Goal: Information Seeking & Learning: Check status

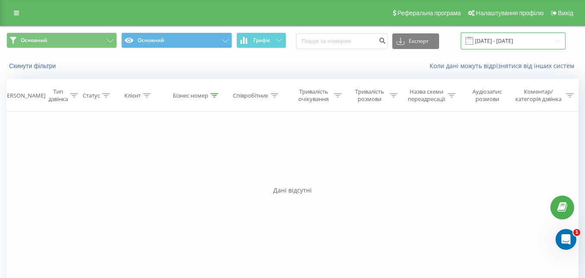
click at [555, 42] on input "[DATE] - [DATE]" at bounding box center [513, 40] width 105 height 17
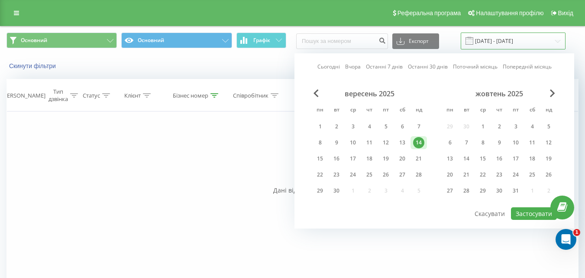
click at [540, 35] on input "[DATE] - [DATE]" at bounding box center [513, 40] width 105 height 17
click at [401, 160] on div "20" at bounding box center [402, 158] width 11 height 11
click at [526, 214] on button "Застосувати" at bounding box center [534, 213] width 46 height 13
type input "[DATE] - [DATE]"
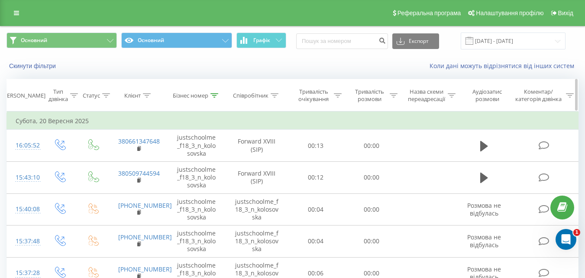
click at [213, 97] on icon at bounding box center [215, 95] width 8 height 4
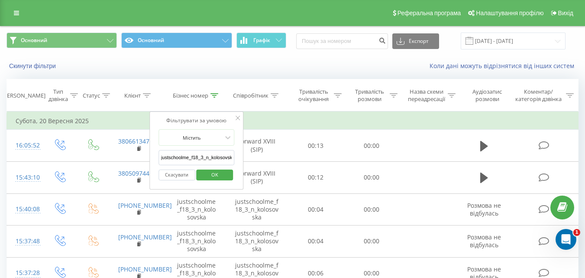
click at [194, 154] on input "justschoolme_f18_3_n_kolosovska" at bounding box center [197, 157] width 76 height 15
paste input "justschoolme_f13_3_o_lys"
type input "justschoolme_f13_3_o_lys"
click at [224, 177] on span "OK" at bounding box center [215, 174] width 24 height 13
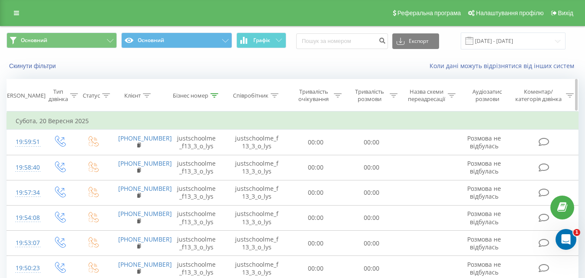
click at [215, 94] on icon at bounding box center [215, 95] width 8 height 4
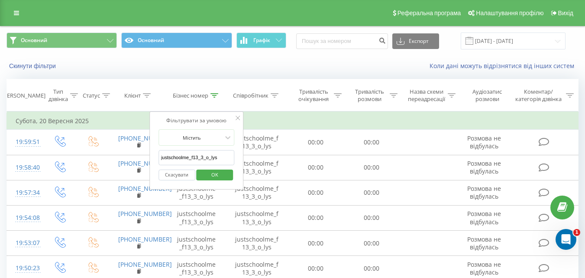
click at [203, 157] on input "justschoolme_f13_3_o_lys" at bounding box center [197, 157] width 76 height 15
paste input "justschoolme_f14_3_a_svyatun"
type input "justschoolme_f14_3_a_svyatun"
click at [222, 174] on span "OK" at bounding box center [215, 174] width 24 height 13
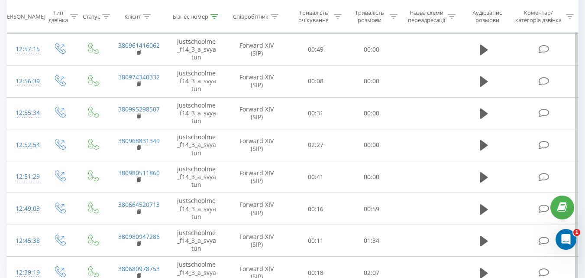
scroll to position [30, 0]
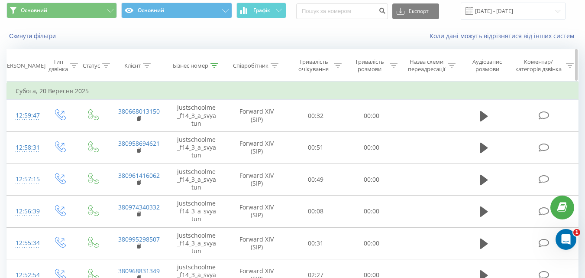
click at [216, 65] on icon at bounding box center [215, 65] width 8 height 4
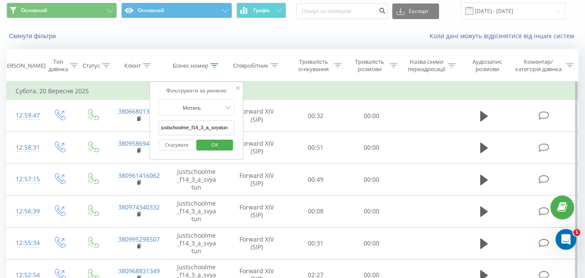
click at [200, 128] on input "justschoolme_f14_3_a_svyatun" at bounding box center [197, 127] width 76 height 15
paste input "justschoolme_f15_1_o_kononenko"
type input "justschoolme_f15_1_o_kononenko"
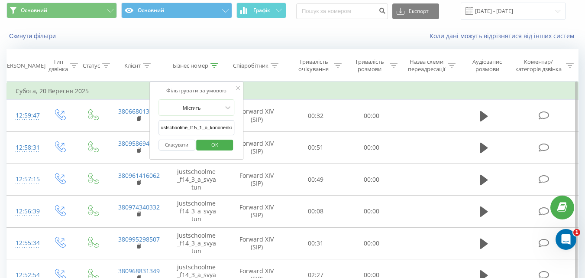
click at [213, 142] on span "OK" at bounding box center [215, 144] width 24 height 13
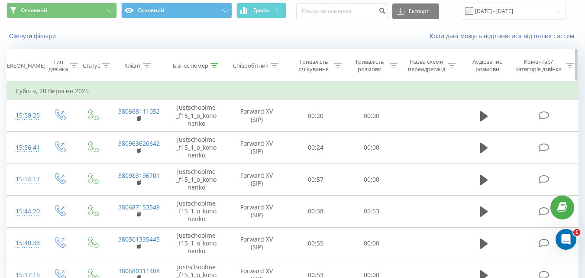
click at [214, 63] on icon at bounding box center [215, 65] width 8 height 4
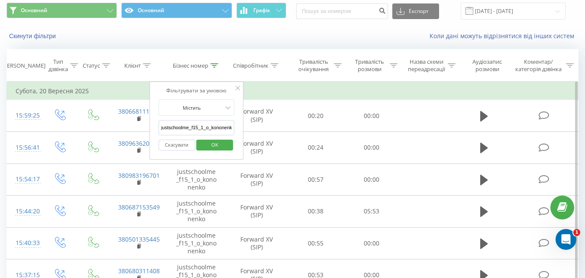
click at [211, 128] on input "justschoolme_f15_1_o_kononenko" at bounding box center [197, 127] width 76 height 15
paste input "justschoolme_f15_2_m_mishukova"
type input "justschoolme_f15_2_m_mishukova"
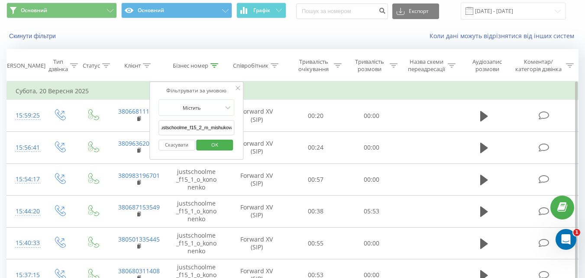
click at [222, 149] on span "OK" at bounding box center [215, 144] width 24 height 13
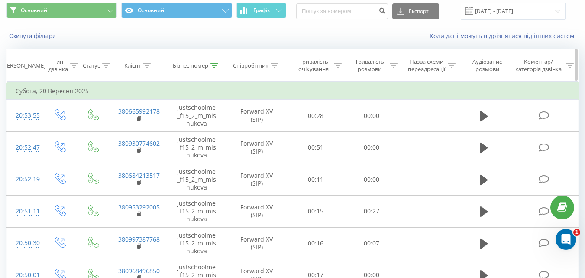
click at [215, 64] on icon at bounding box center [215, 65] width 8 height 4
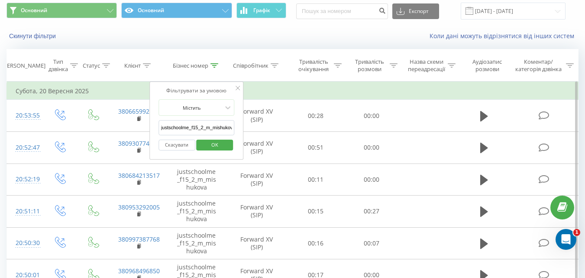
click at [201, 129] on input "justschoolme_f15_2_m_mishukova" at bounding box center [197, 127] width 76 height 15
paste input "justschoolme_f16_1_a_klymenko"
type input "justschoolme_f16_1_a_klymenko"
click at [221, 140] on span "OK" at bounding box center [215, 144] width 24 height 13
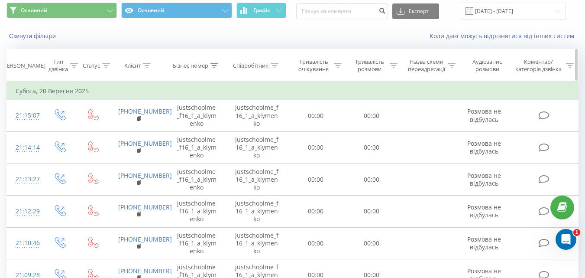
click at [219, 65] on div "Бізнес номер" at bounding box center [197, 65] width 58 height 7
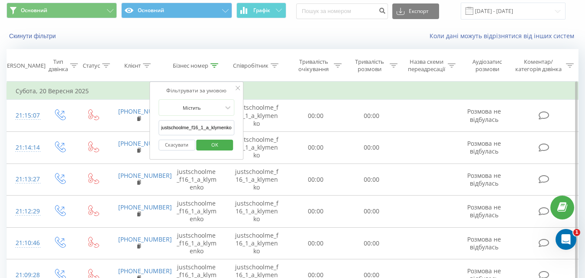
click at [204, 129] on input "justschoolme_f16_1_a_klymenko" at bounding box center [197, 127] width 76 height 15
paste input "justschoolme_f18_1_p_rybin"
type input "justschoolme_f18_1_p_rybin"
click at [213, 141] on span "OK" at bounding box center [215, 144] width 24 height 13
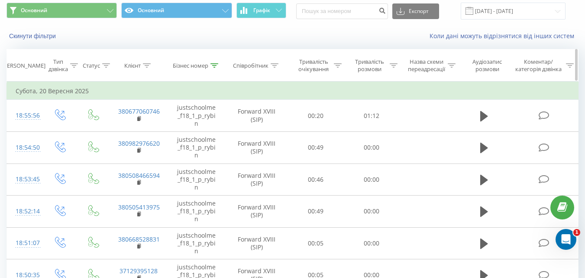
click at [211, 64] on icon at bounding box center [215, 65] width 8 height 4
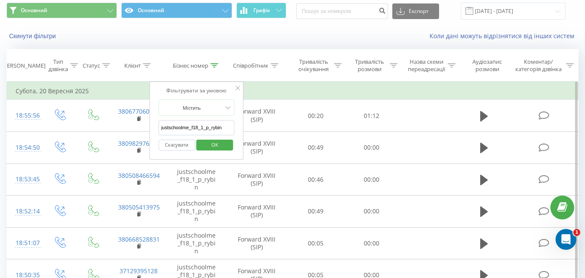
click at [204, 129] on input "justschoolme_f18_1_p_rybin" at bounding box center [197, 127] width 76 height 15
paste input "justschoolme_f21_1_n_denysyuk"
type input "justschoolme_f21_1_n_denysyuk"
click at [216, 143] on span "OK" at bounding box center [215, 144] width 24 height 13
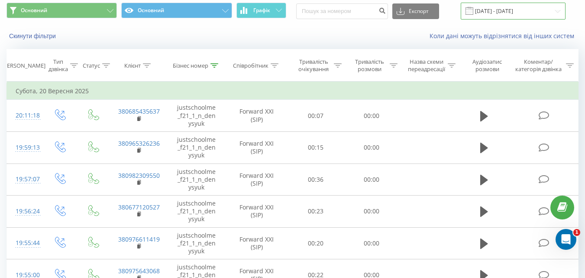
click at [516, 12] on input "[DATE] - [DATE]" at bounding box center [513, 11] width 105 height 17
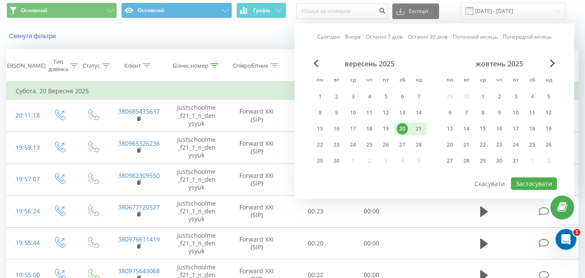
click at [419, 127] on div "21" at bounding box center [418, 128] width 11 height 11
click at [520, 179] on button "Застосувати" at bounding box center [534, 183] width 46 height 13
type input "[DATE] - [DATE]"
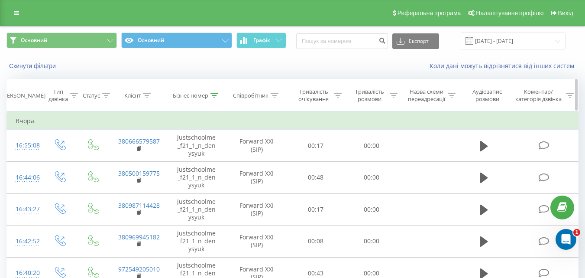
click at [213, 97] on div at bounding box center [215, 95] width 8 height 7
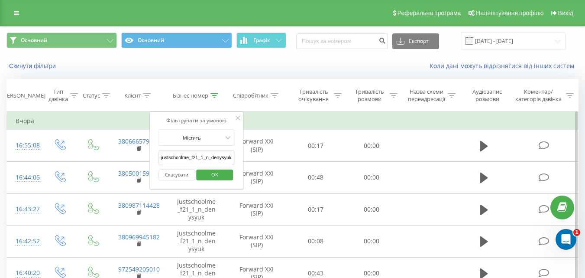
click at [186, 157] on input "justschoolme_f21_1_n_denysyuk" at bounding box center [197, 157] width 76 height 15
paste input "justschoolme_f13_3_o_lys"
type input "justschoolme_f13_3_o_lys"
click at [219, 178] on span "OK" at bounding box center [215, 174] width 24 height 13
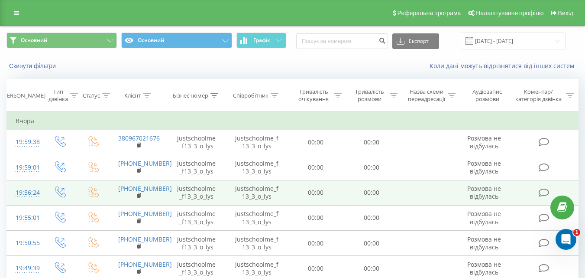
scroll to position [136, 0]
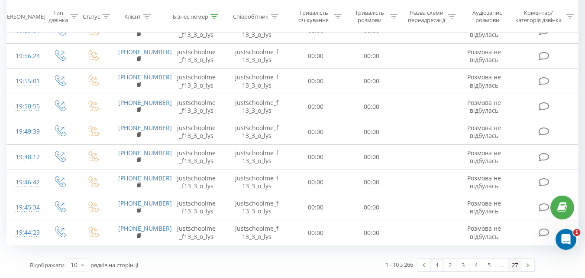
click at [518, 264] on link "27" at bounding box center [515, 265] width 13 height 12
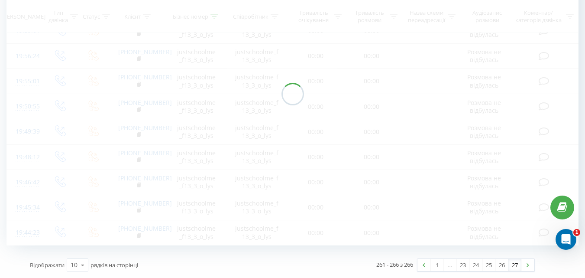
scroll to position [57, 0]
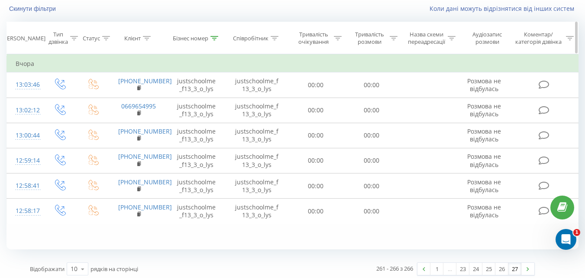
click at [211, 35] on div at bounding box center [215, 38] width 8 height 7
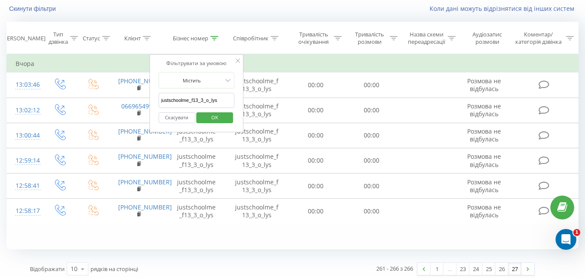
click at [201, 97] on input "justschoolme_f13_3_o_lys" at bounding box center [197, 100] width 76 height 15
paste input "justschoolme_f14_1_a_miroshnik"
type input "justschoolme_f14_1_a_miroshnik"
click at [215, 116] on span "OK" at bounding box center [215, 116] width 24 height 13
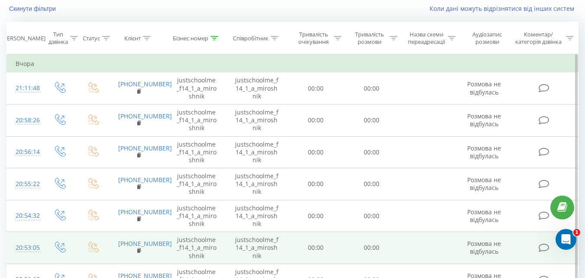
scroll to position [203, 0]
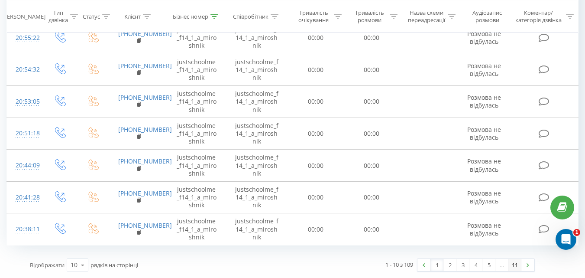
click at [514, 265] on link "11" at bounding box center [515, 265] width 13 height 12
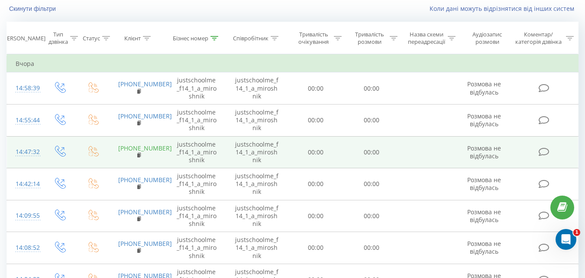
scroll to position [171, 0]
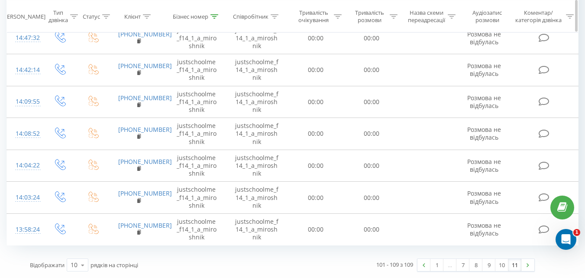
click at [211, 17] on icon at bounding box center [215, 16] width 8 height 4
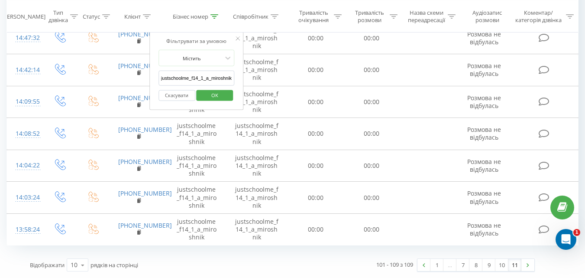
click at [210, 79] on input "justschoolme_f14_1_a_miroshnik" at bounding box center [197, 78] width 76 height 15
paste input "justschoolme_f14_2_v_stetsyuk"
type input "justschoolme_f14_2_v_stetsyuk"
click at [216, 94] on span "OK" at bounding box center [215, 94] width 24 height 13
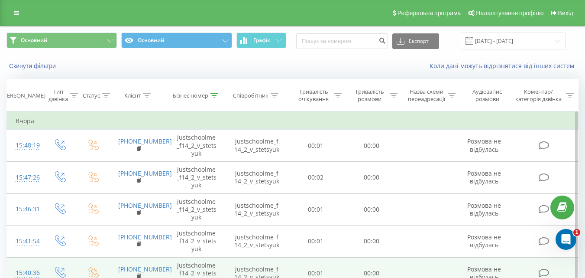
scroll to position [203, 0]
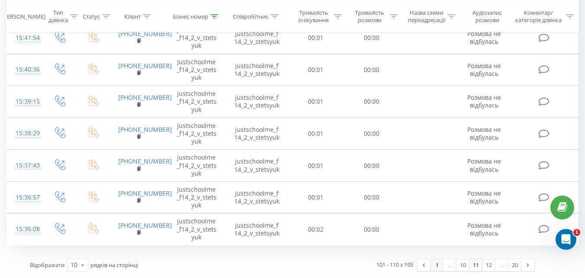
click at [439, 267] on link "1" at bounding box center [437, 265] width 13 height 12
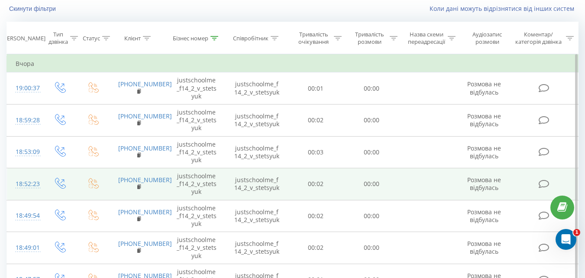
scroll to position [203, 0]
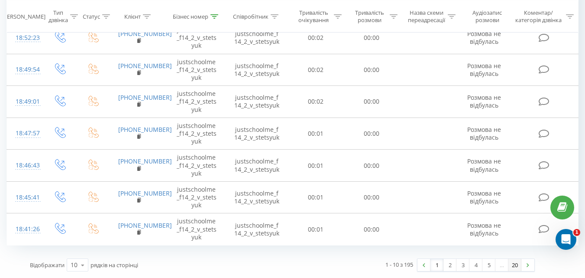
click at [518, 267] on link "20" at bounding box center [515, 265] width 13 height 12
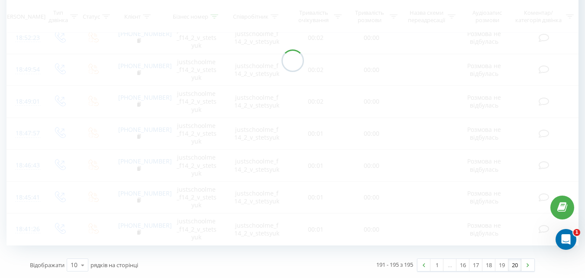
scroll to position [57, 0]
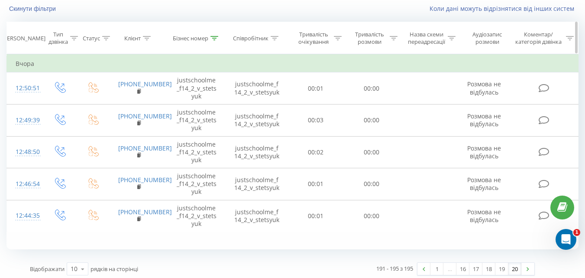
click at [211, 36] on icon at bounding box center [215, 38] width 8 height 4
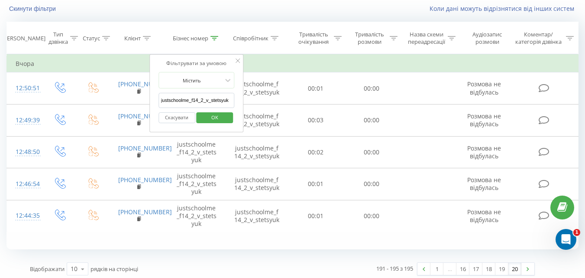
click at [214, 101] on input "justschoolme_f14_2_v_stetsyuk" at bounding box center [197, 100] width 76 height 15
paste input "justschoolme_f15_1_o_kononenko"
type input "justschoolme_f15_1_o_kononenko"
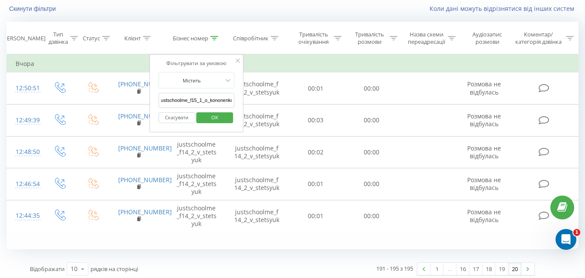
click at [209, 114] on span "OK" at bounding box center [215, 116] width 24 height 13
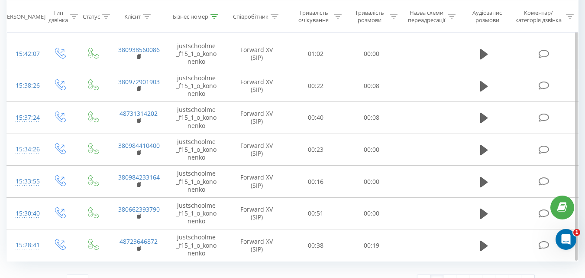
scroll to position [203, 0]
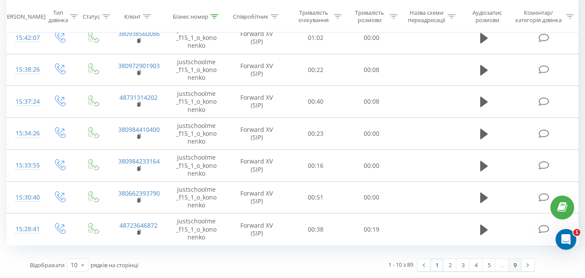
click at [516, 266] on link "9" at bounding box center [515, 265] width 13 height 12
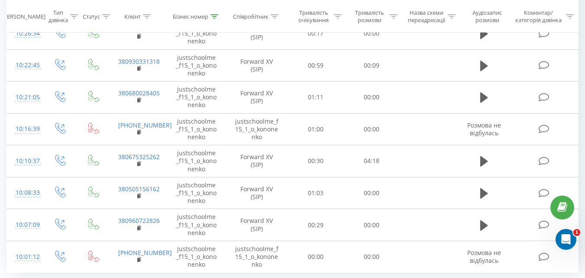
scroll to position [171, 0]
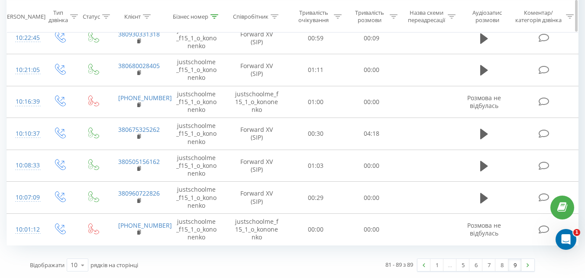
click at [212, 17] on icon at bounding box center [215, 16] width 8 height 4
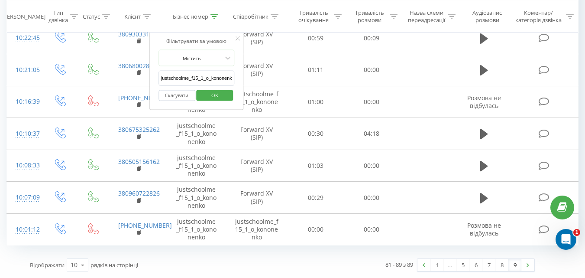
click at [204, 81] on input "justschoolme_f15_1_o_kononenko" at bounding box center [197, 78] width 76 height 15
paste input "justschoolme_f15_2_m_mishukova"
type input "justschoolme_f15_2_m_mishukova"
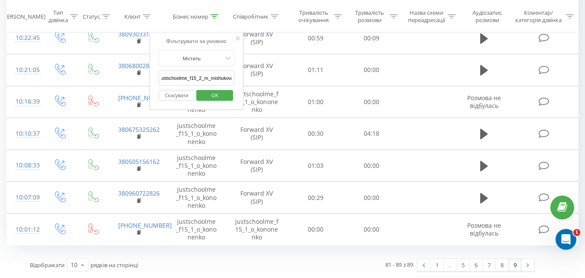
click at [224, 92] on span "OK" at bounding box center [215, 94] width 24 height 13
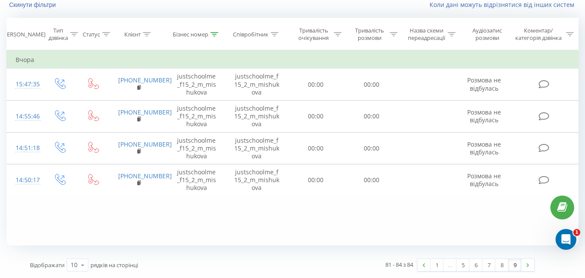
scroll to position [61, 0]
click at [436, 266] on link "1" at bounding box center [437, 265] width 13 height 12
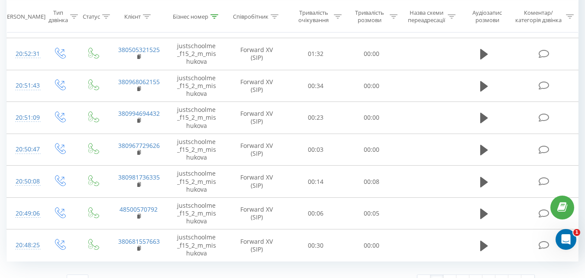
scroll to position [57, 0]
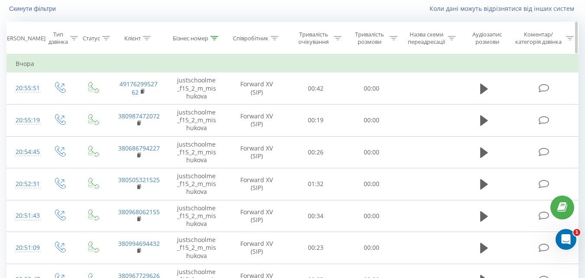
click at [215, 39] on icon at bounding box center [215, 38] width 8 height 4
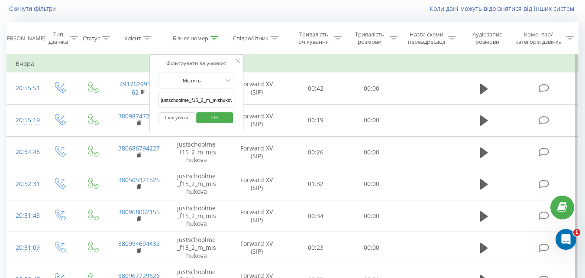
click at [200, 103] on input "justschoolme_f15_2_m_mishukova" at bounding box center [197, 100] width 76 height 15
paste input "justschoolme_f16_1_a_klymenko"
type input "justschoolme_f16_1_a_klymenko"
click at [214, 120] on span "OK" at bounding box center [215, 116] width 24 height 13
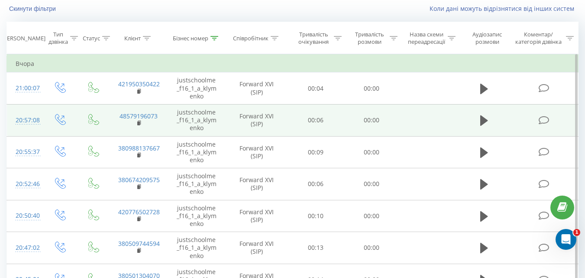
scroll to position [203, 0]
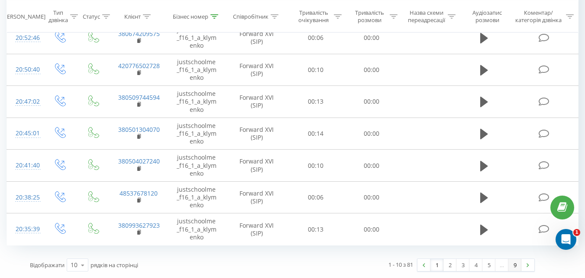
click at [514, 266] on link "9" at bounding box center [515, 265] width 13 height 12
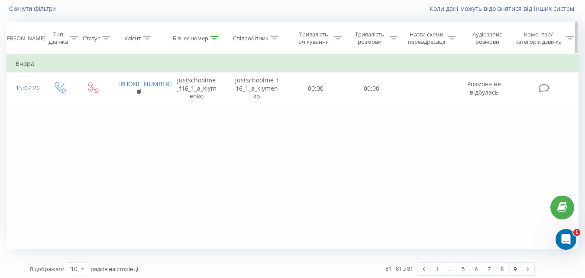
click at [213, 39] on icon at bounding box center [215, 38] width 8 height 4
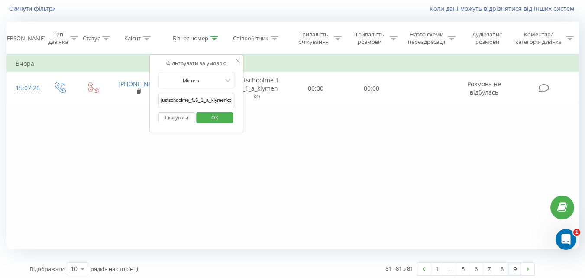
click at [195, 98] on input "justschoolme_f16_1_a_klymenko" at bounding box center [197, 100] width 76 height 15
paste input "justschoolme_f18_2_k_pashchenko"
type input "justschoolme_f18_2_k_pashchenko"
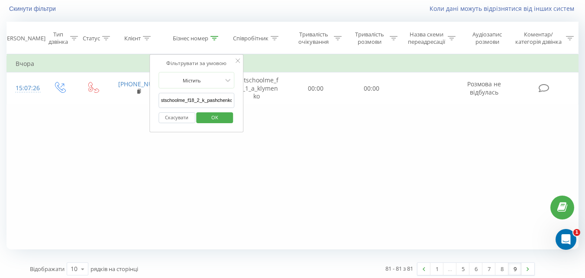
click at [223, 118] on span "OK" at bounding box center [215, 116] width 24 height 13
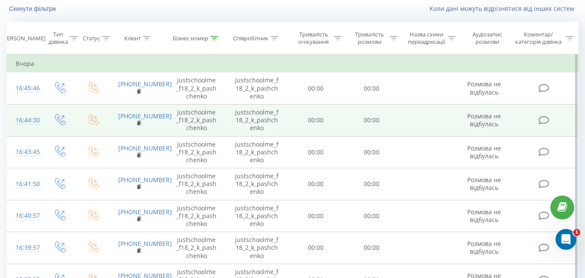
scroll to position [203, 0]
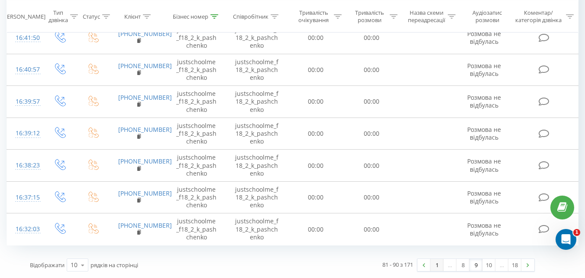
click at [433, 269] on link "1" at bounding box center [437, 265] width 13 height 12
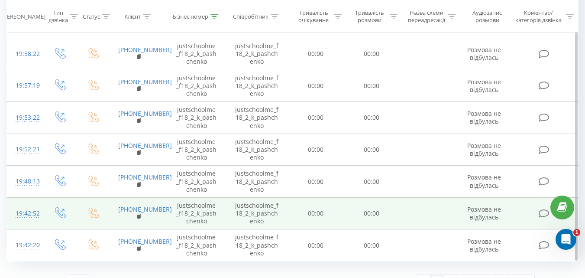
scroll to position [203, 0]
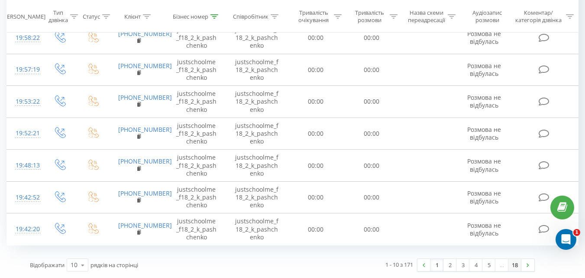
click at [518, 264] on link "18" at bounding box center [515, 265] width 13 height 12
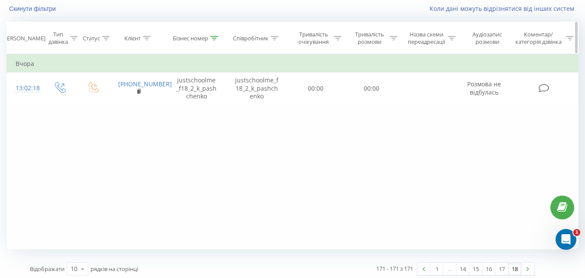
click at [215, 38] on icon at bounding box center [215, 38] width 8 height 4
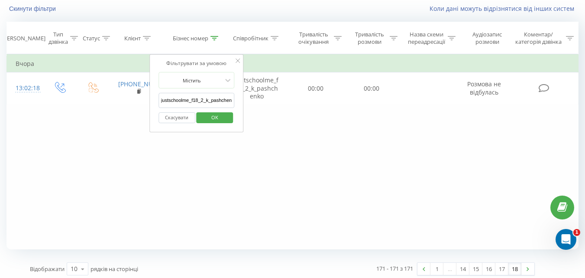
click at [206, 100] on input "justschoolme_f18_2_k_pashchenko" at bounding box center [197, 100] width 76 height 15
paste input "justschoolme_f24_1_y_myronenko"
type input "justschoolme_f24_1_y_myronenko"
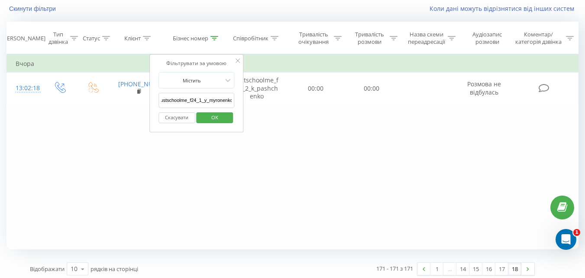
scroll to position [0, 0]
click at [212, 117] on span "OK" at bounding box center [215, 116] width 24 height 13
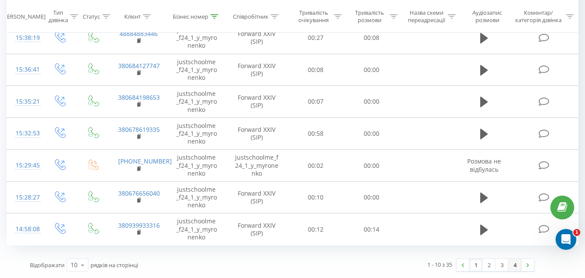
click at [515, 265] on link "4" at bounding box center [515, 265] width 13 height 12
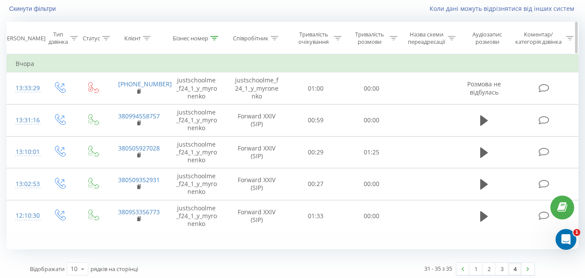
click at [213, 36] on icon at bounding box center [215, 38] width 8 height 4
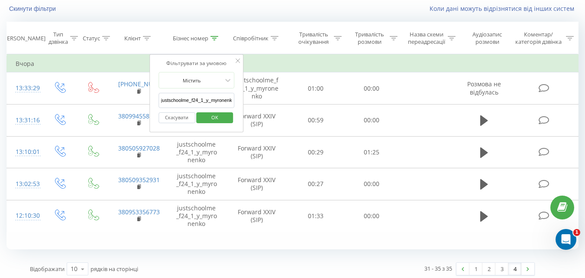
click at [210, 99] on input "justschoolme_f24_1_y_myronenko" at bounding box center [197, 100] width 76 height 15
paste input "ustschoolme_f20_1_k_zhyltsova"
type input "ustschoolme_f20_1_k_zhyltsova"
click at [222, 120] on span "OK" at bounding box center [215, 116] width 24 height 13
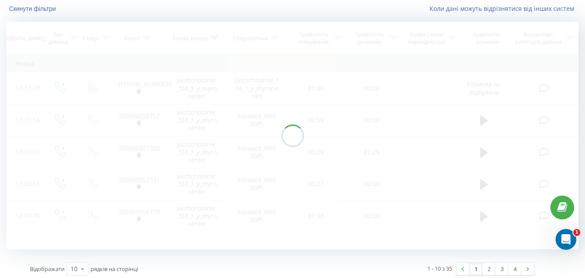
scroll to position [36, 0]
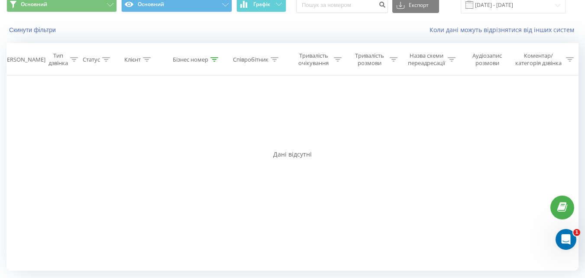
drag, startPoint x: 211, startPoint y: 60, endPoint x: 224, endPoint y: 94, distance: 36.9
click at [212, 60] on icon at bounding box center [215, 59] width 8 height 4
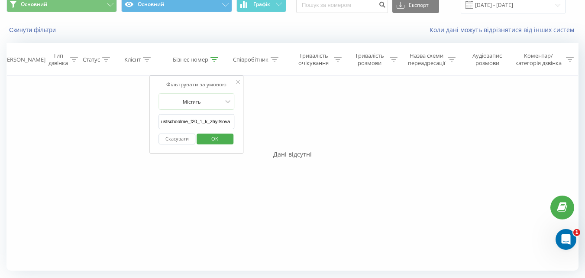
click at [205, 125] on input "ustschoolme_f20_1_k_zhyltsova" at bounding box center [197, 121] width 76 height 15
paste input "justschoolme_f7_1_d_kharynka"
type input "justschoolme_f7_1_d_kharynka"
click at [212, 137] on span "OK" at bounding box center [215, 138] width 24 height 13
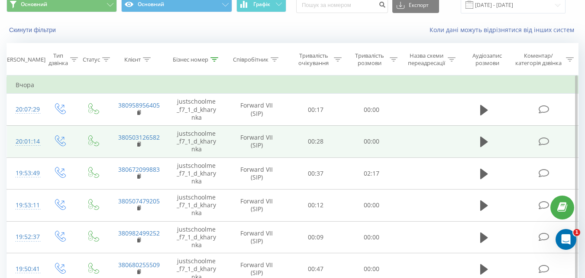
scroll to position [203, 0]
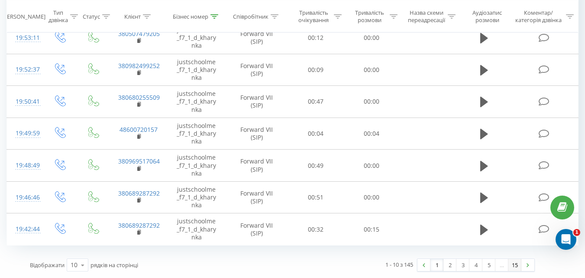
click at [515, 265] on link "15" at bounding box center [515, 265] width 13 height 12
